Goal: Task Accomplishment & Management: Use online tool/utility

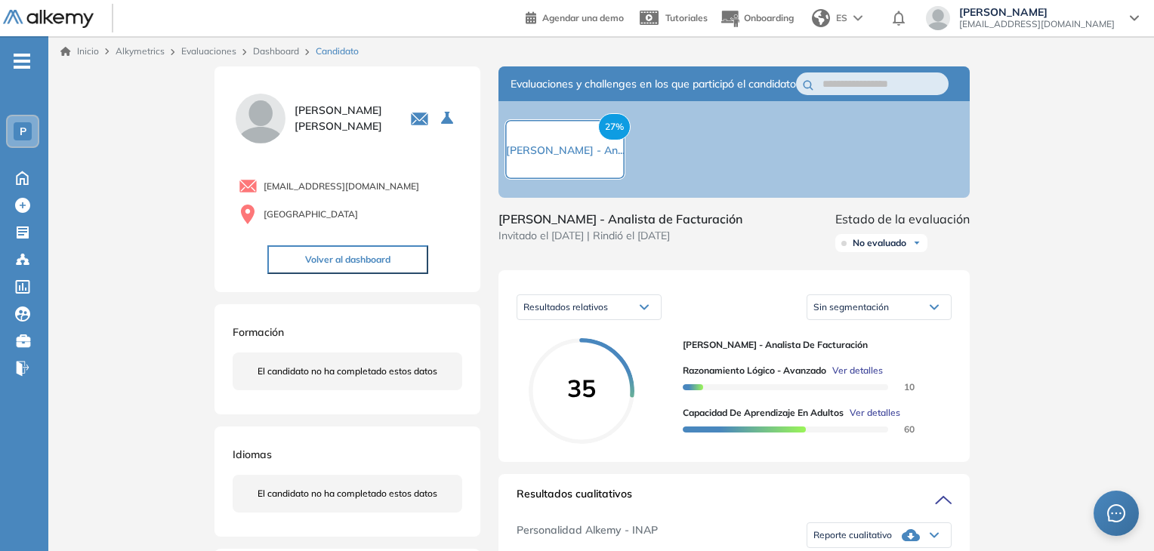
scroll to position [69, 0]
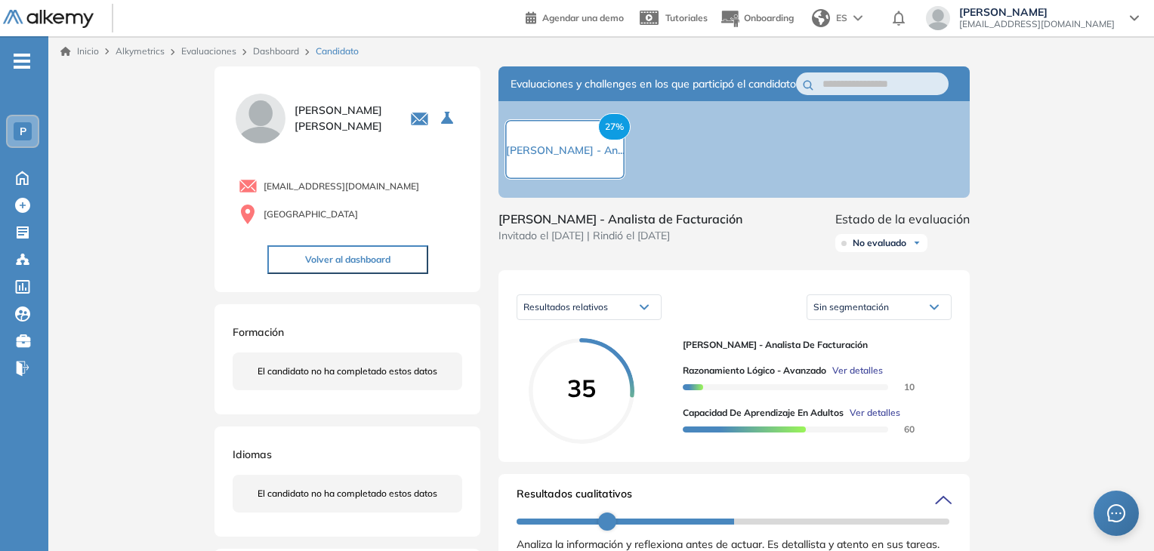
click at [28, 57] on span "-" at bounding box center [22, 60] width 17 height 12
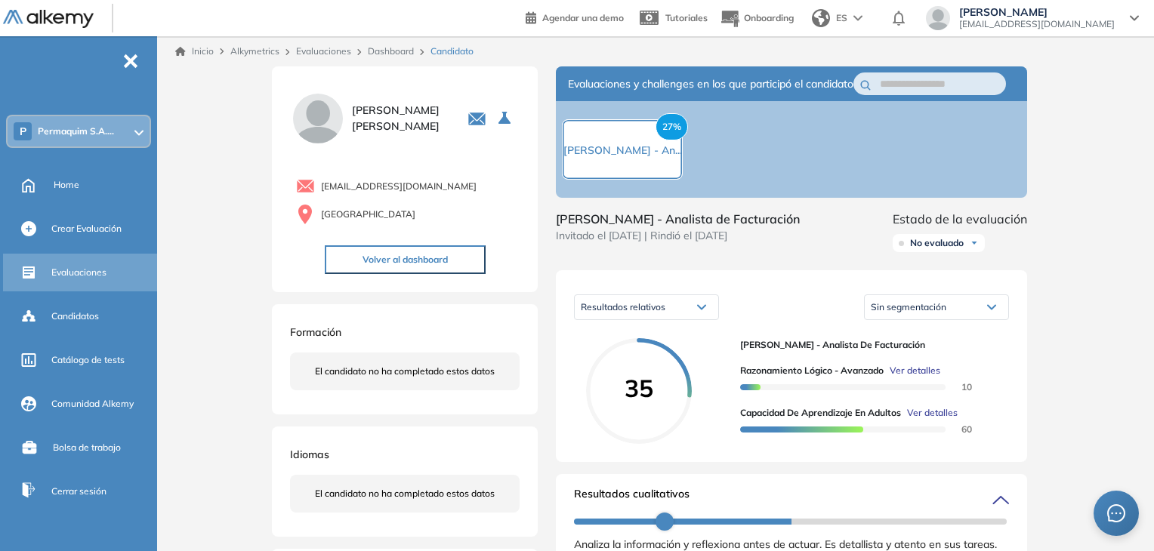
click at [81, 272] on span "Evaluaciones" at bounding box center [78, 273] width 55 height 14
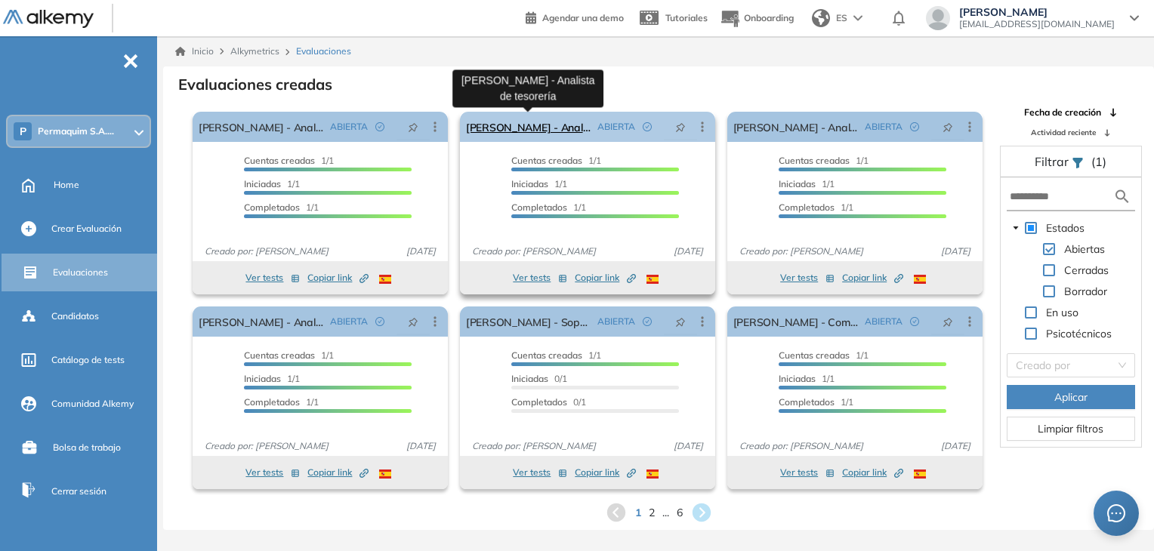
click at [501, 124] on link "[PERSON_NAME] - Analista de tesorería" at bounding box center [528, 127] width 125 height 30
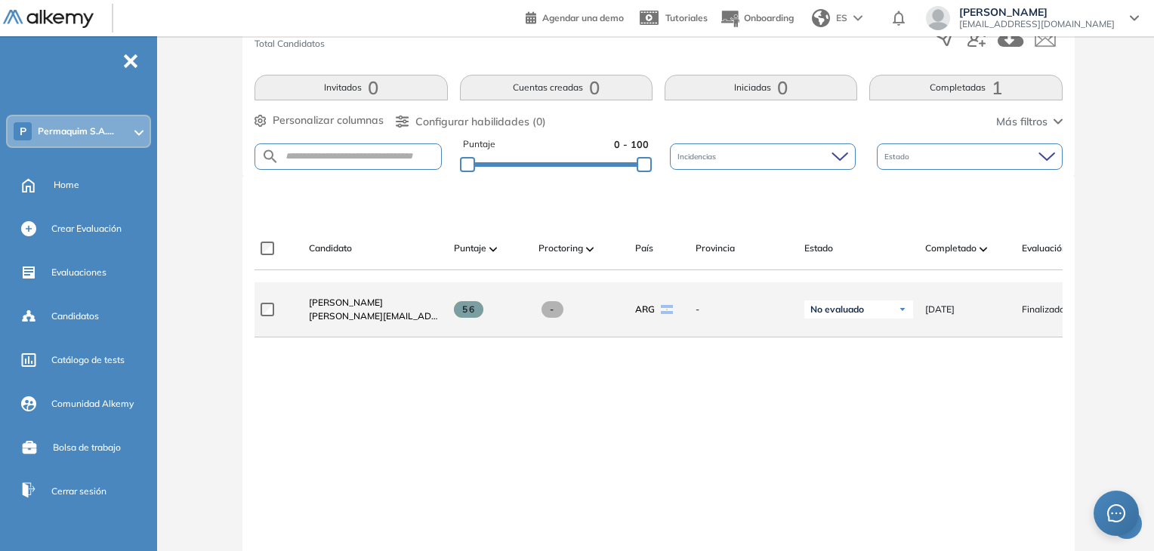
scroll to position [302, 0]
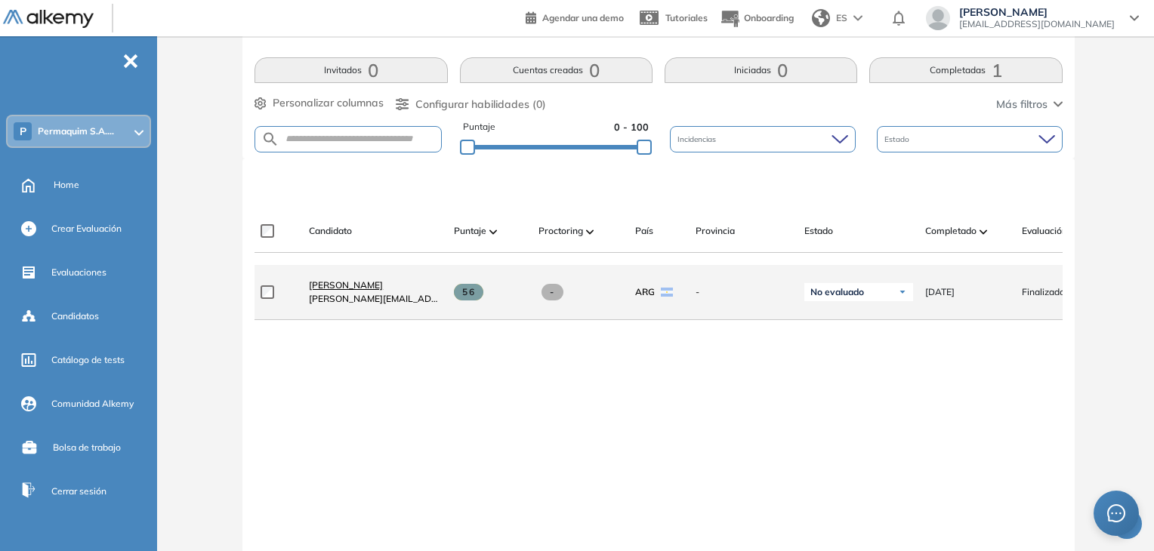
click at [360, 291] on span "[PERSON_NAME]" at bounding box center [346, 284] width 74 height 11
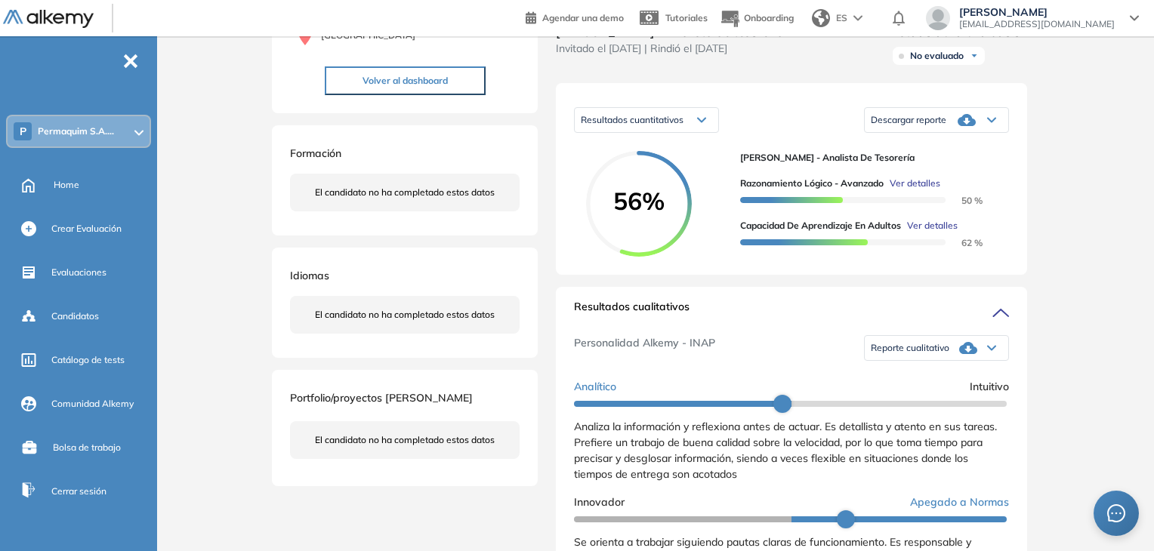
scroll to position [227, 0]
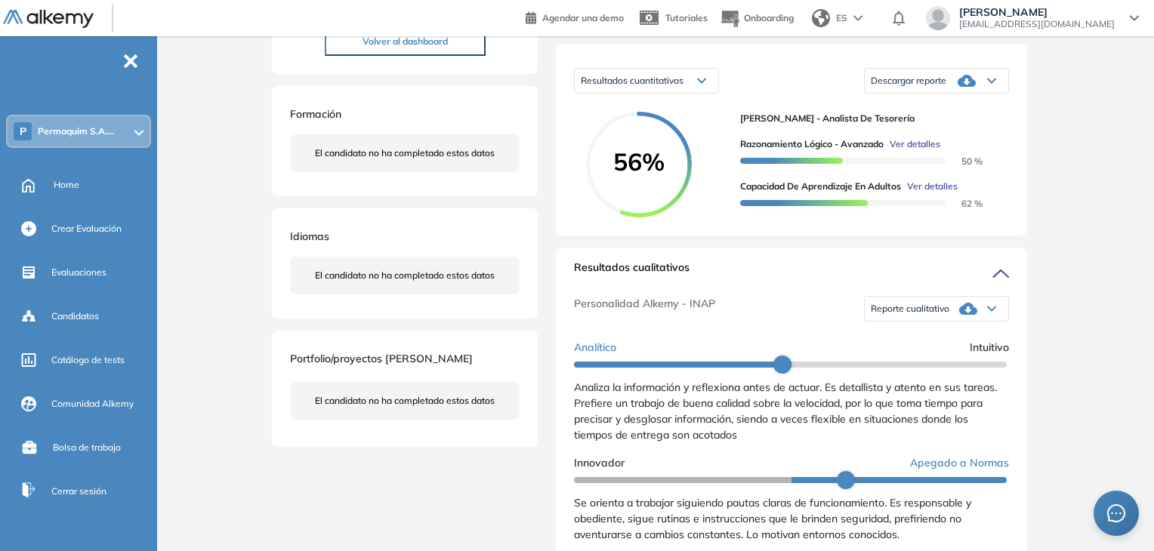
click at [988, 311] on icon at bounding box center [992, 309] width 8 height 4
click at [921, 341] on li "Reporte con Afinidad AI" at bounding box center [917, 333] width 92 height 15
click at [80, 263] on div "Evaluaciones" at bounding box center [102, 273] width 103 height 26
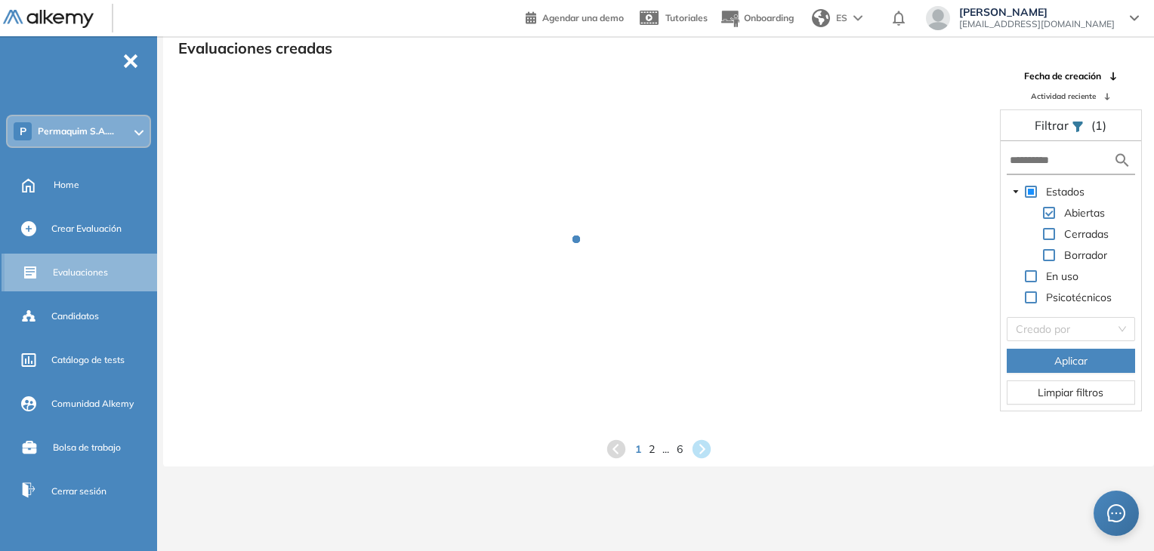
scroll to position [36, 0]
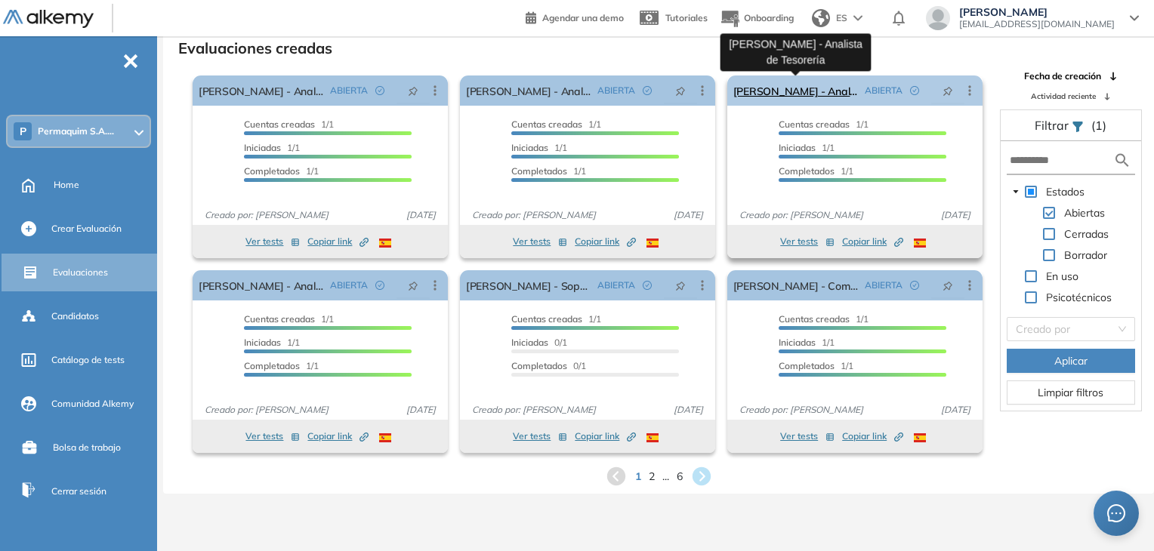
click at [771, 90] on link "[PERSON_NAME] - Analista de Tesorería" at bounding box center [795, 91] width 125 height 30
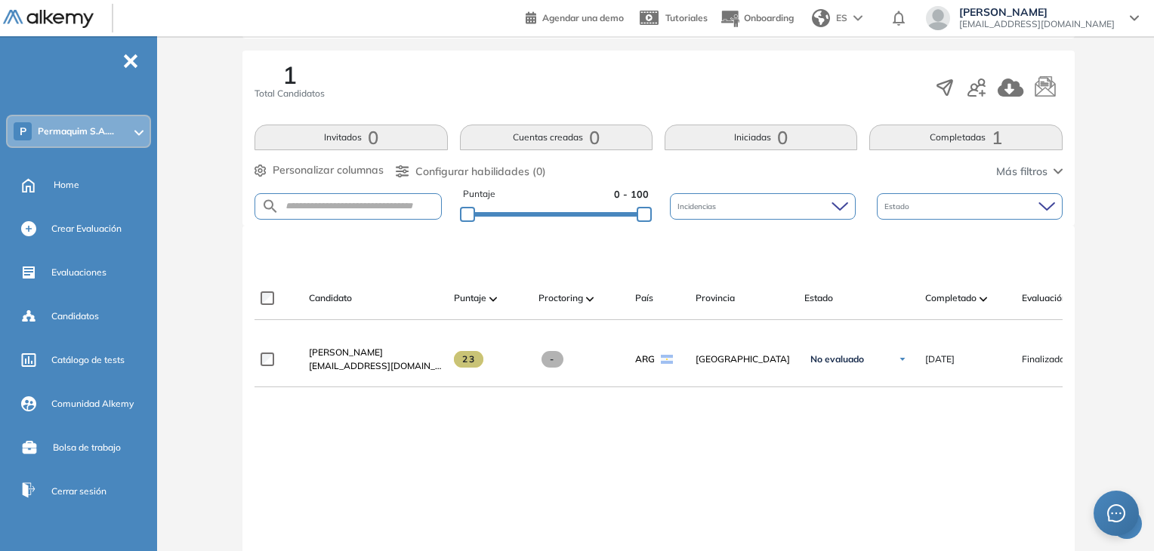
scroll to position [241, 0]
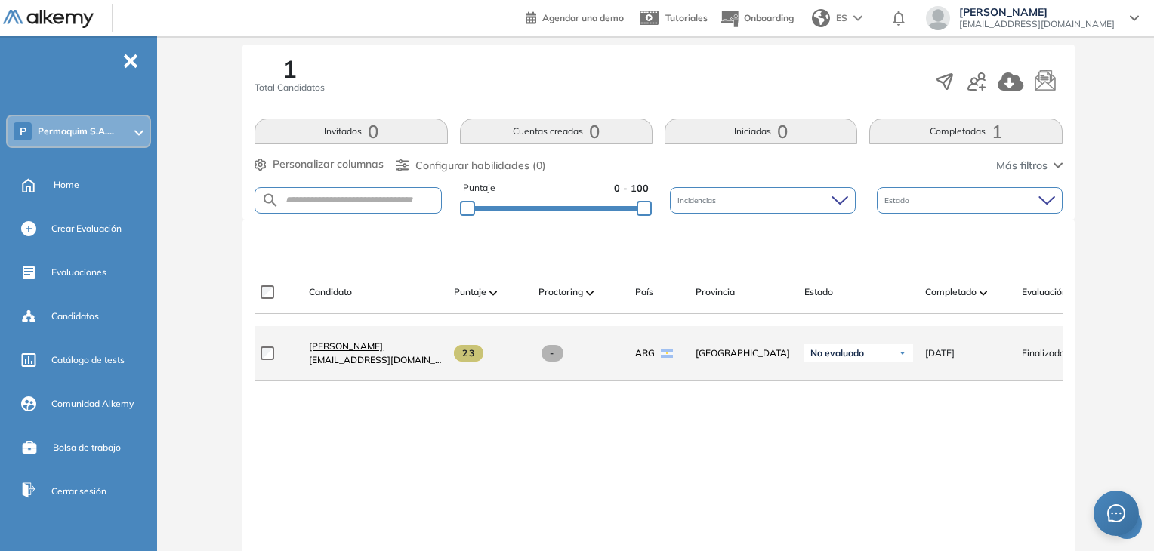
click at [353, 352] on span "[PERSON_NAME]" at bounding box center [346, 346] width 74 height 11
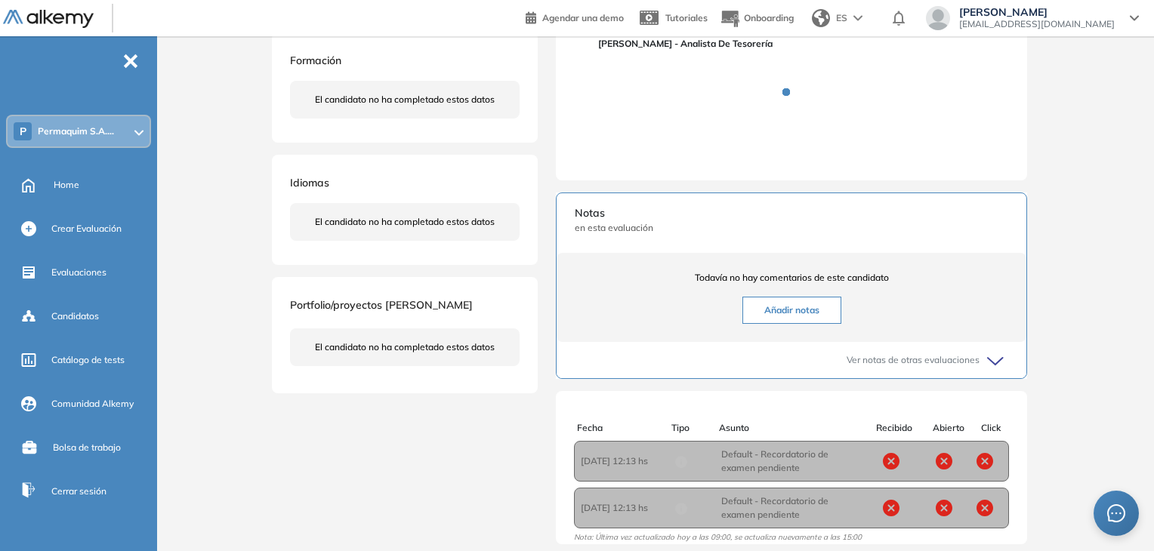
scroll to position [302, 0]
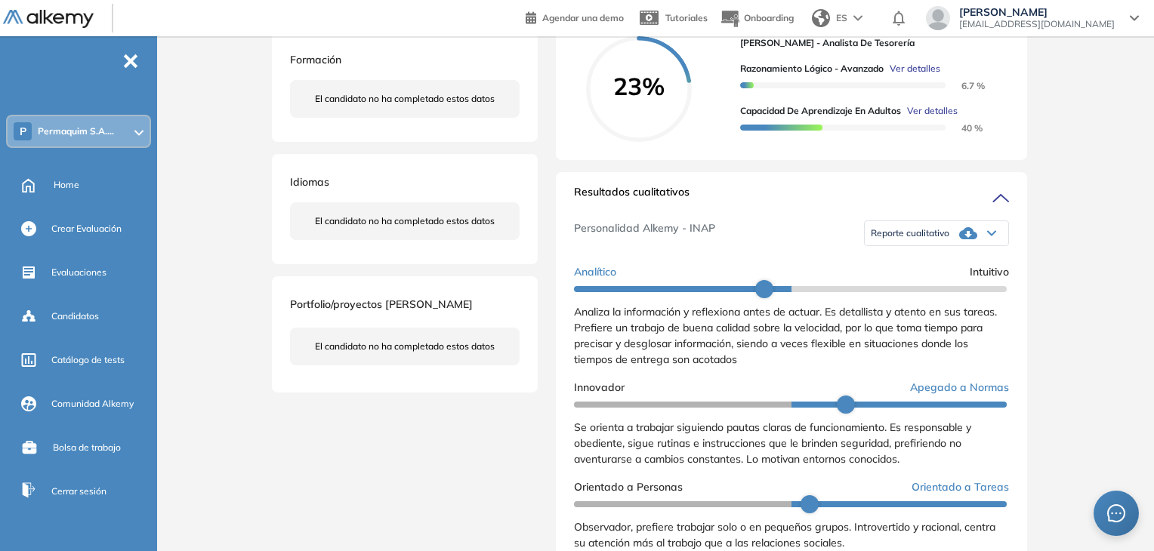
click at [988, 236] on icon at bounding box center [992, 234] width 8 height 4
click at [930, 266] on li "Reporte con Afinidad AI" at bounding box center [917, 258] width 92 height 15
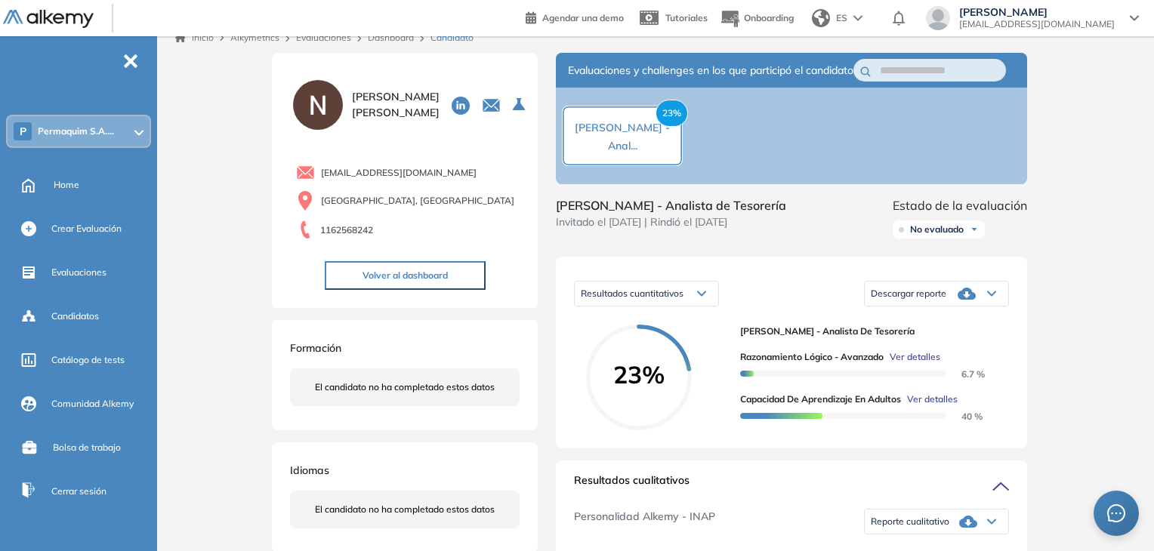
scroll to position [0, 0]
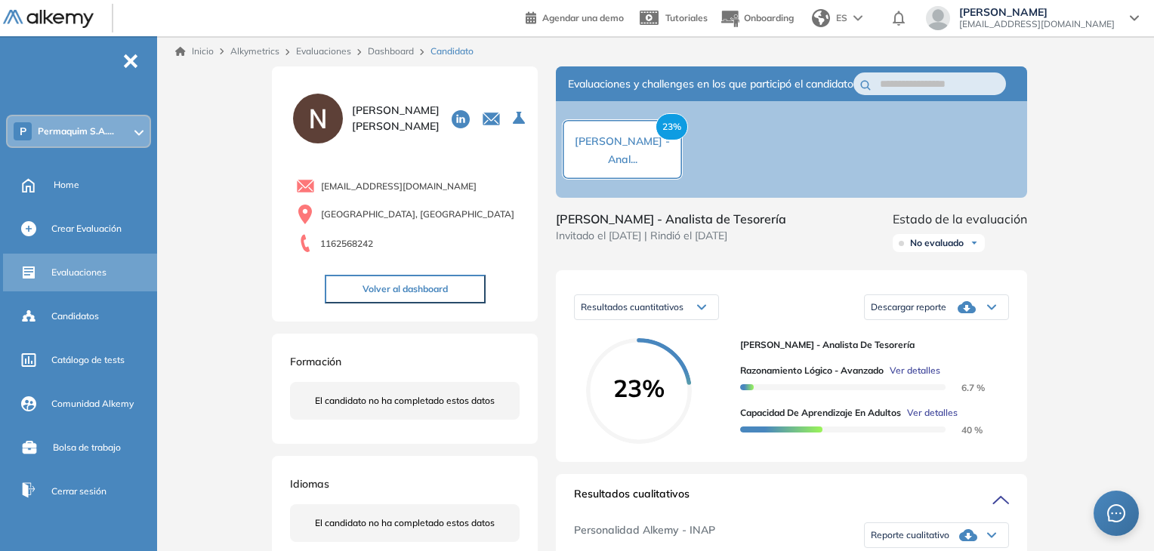
click at [84, 269] on span "Evaluaciones" at bounding box center [78, 273] width 55 height 14
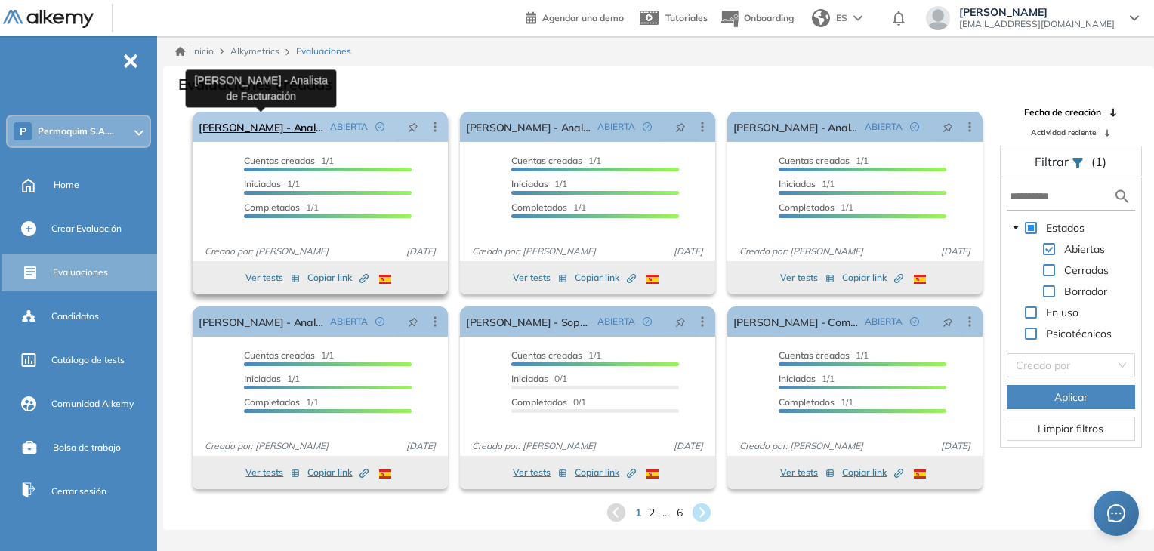
click at [268, 123] on link "[PERSON_NAME] - Analista de Facturación" at bounding box center [261, 127] width 125 height 30
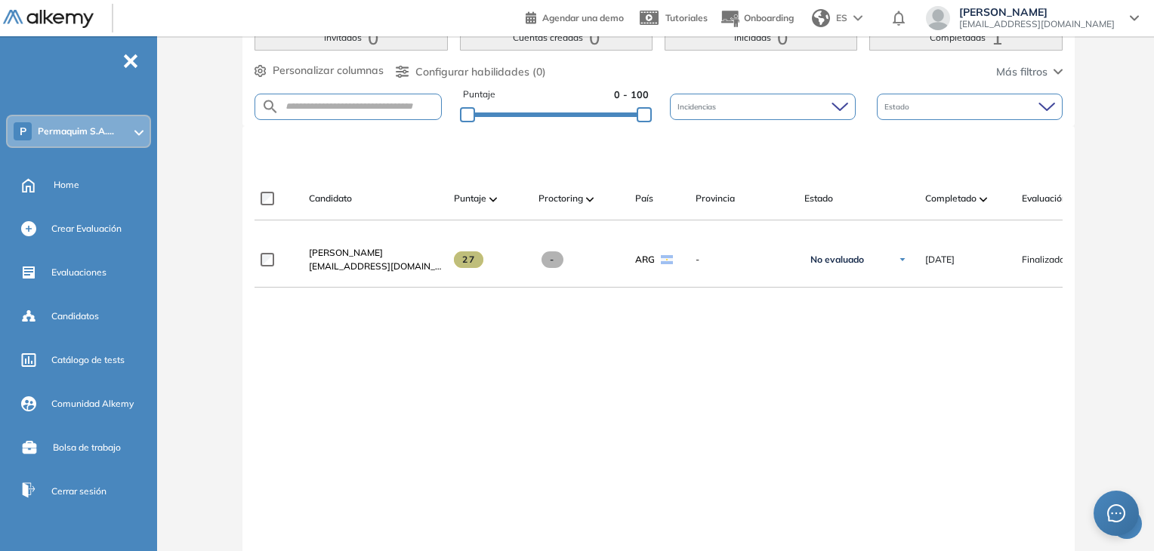
scroll to position [378, 0]
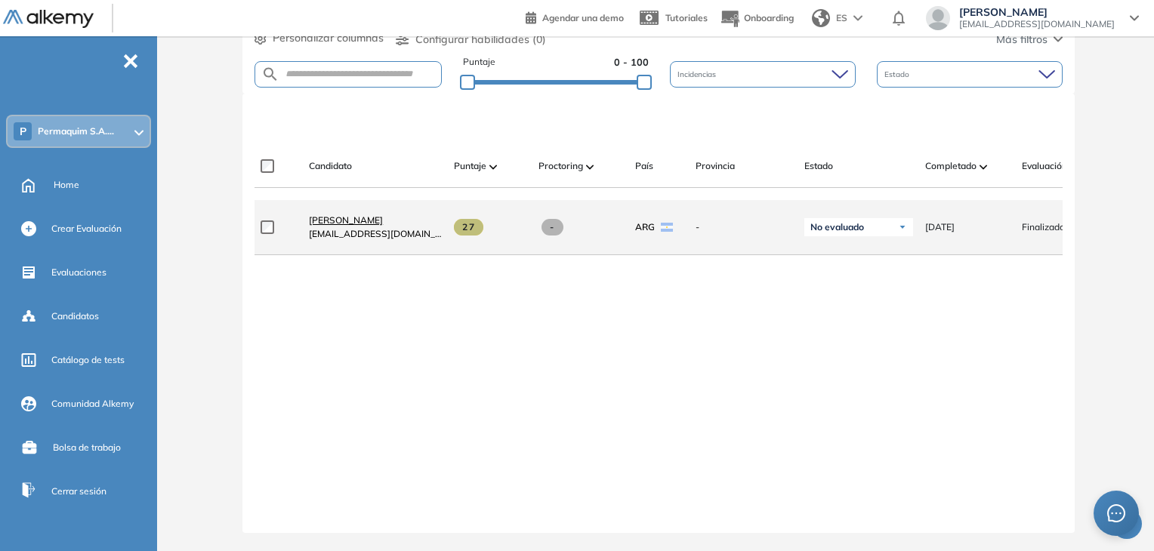
click at [340, 218] on span "[PERSON_NAME]" at bounding box center [346, 219] width 74 height 11
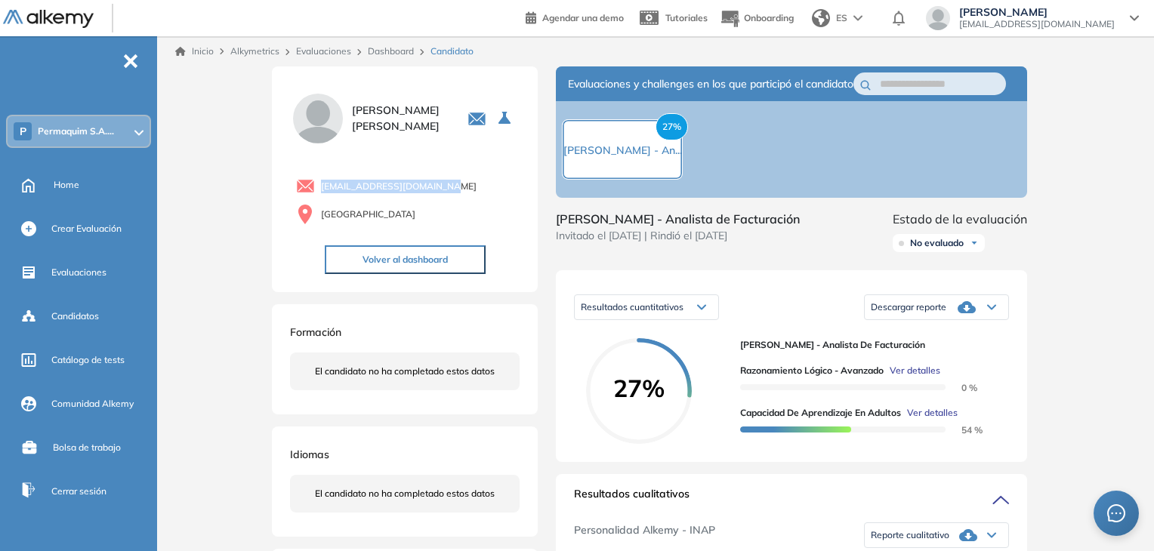
drag, startPoint x: 442, startPoint y: 186, endPoint x: 317, endPoint y: 191, distance: 125.4
click at [317, 191] on div "[EMAIL_ADDRESS][DOMAIN_NAME]" at bounding box center [407, 186] width 223 height 19
copy span "[EMAIL_ADDRESS][DOMAIN_NAME]"
